Goal: Register for event/course

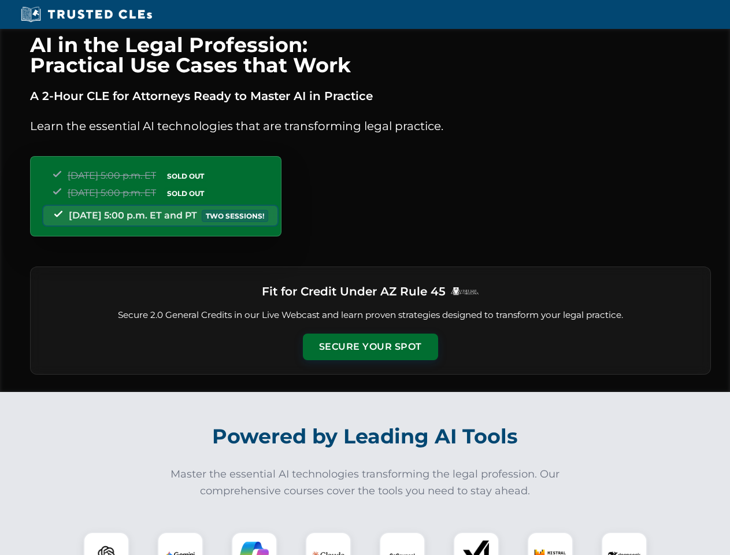
click at [370, 347] on button "Secure Your Spot" at bounding box center [370, 347] width 135 height 27
click at [106, 544] on img at bounding box center [107, 555] width 34 height 34
click at [180, 544] on img at bounding box center [180, 555] width 29 height 29
click at [254, 544] on img at bounding box center [254, 555] width 29 height 29
